Goal: Navigation & Orientation: Understand site structure

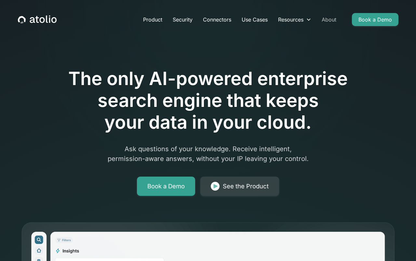
click at [342, 20] on link "About" at bounding box center [329, 19] width 25 height 13
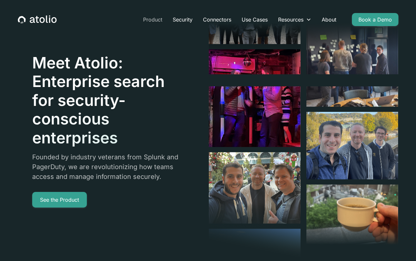
click at [138, 21] on link "Product" at bounding box center [153, 19] width 30 height 13
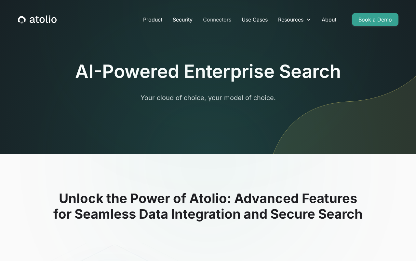
click at [198, 21] on link "Connectors" at bounding box center [217, 19] width 39 height 13
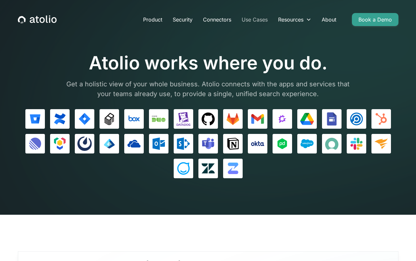
click at [250, 21] on link "Use Cases" at bounding box center [255, 19] width 36 height 13
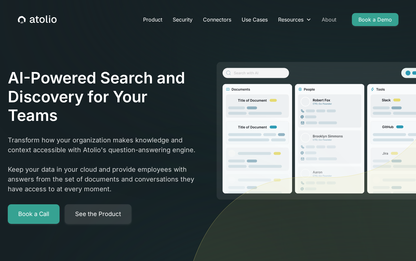
click at [342, 20] on link "About" at bounding box center [329, 19] width 25 height 13
